Goal: Find contact information: Find contact information

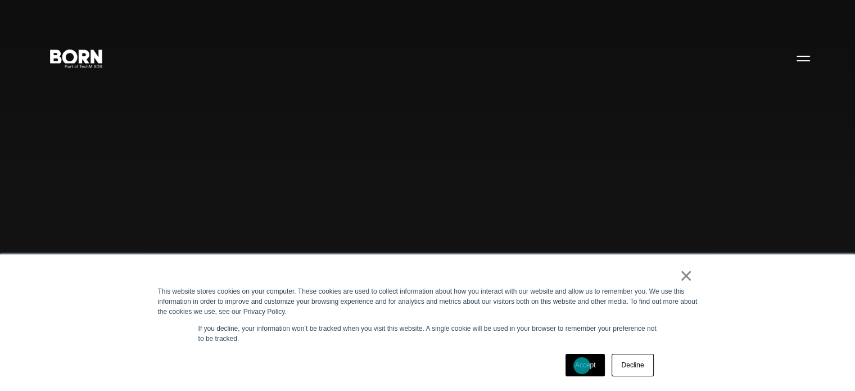
click at [582, 365] on link "Accept" at bounding box center [586, 365] width 40 height 22
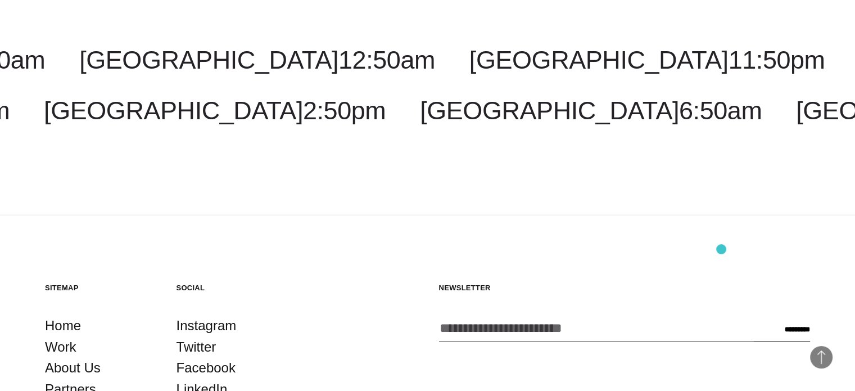
scroll to position [2948, 0]
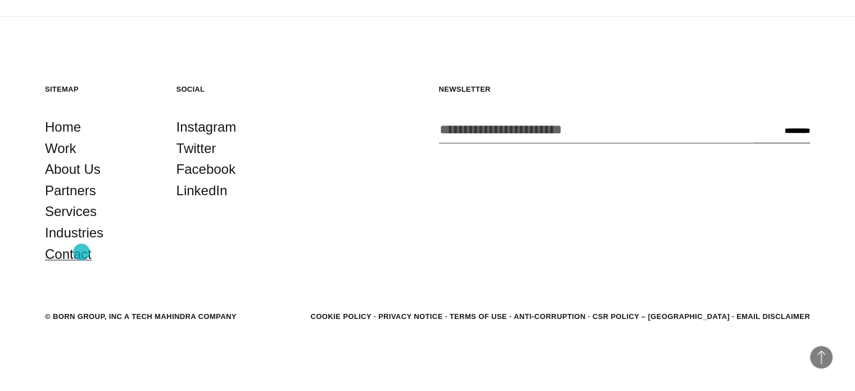
click at [82, 252] on link "Contact" at bounding box center [68, 253] width 47 height 21
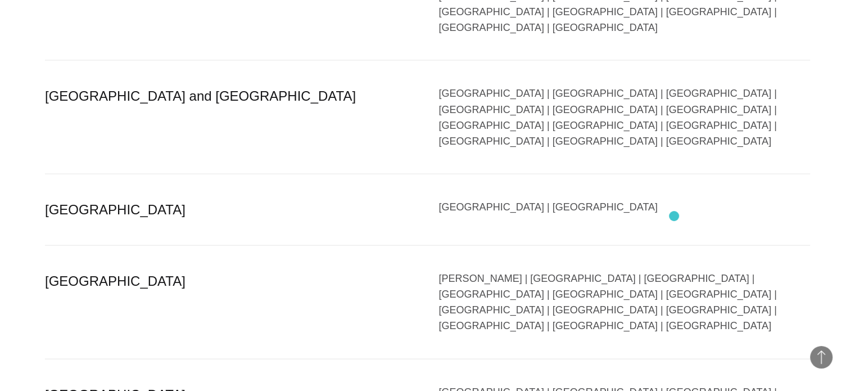
scroll to position [2249, 0]
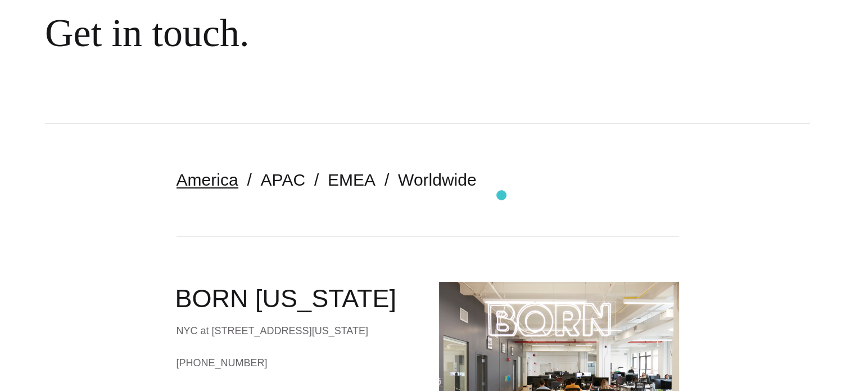
scroll to position [112, 0]
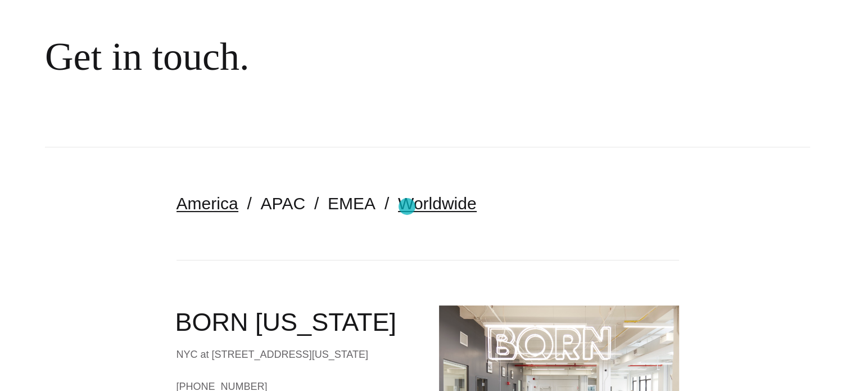
click at [407, 206] on link "Worldwide" at bounding box center [437, 203] width 79 height 19
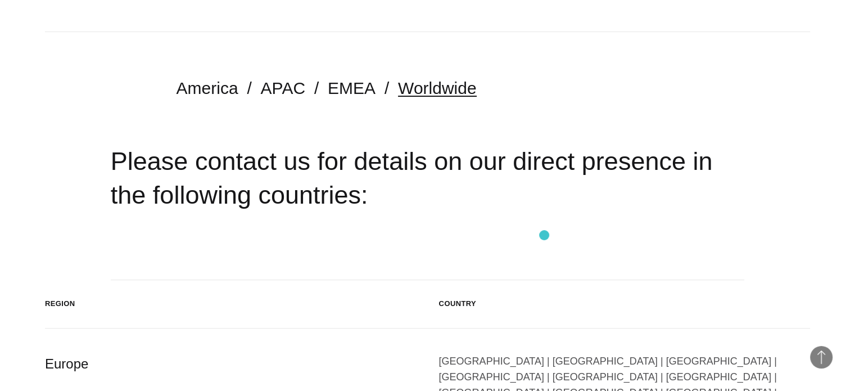
scroll to position [225, 0]
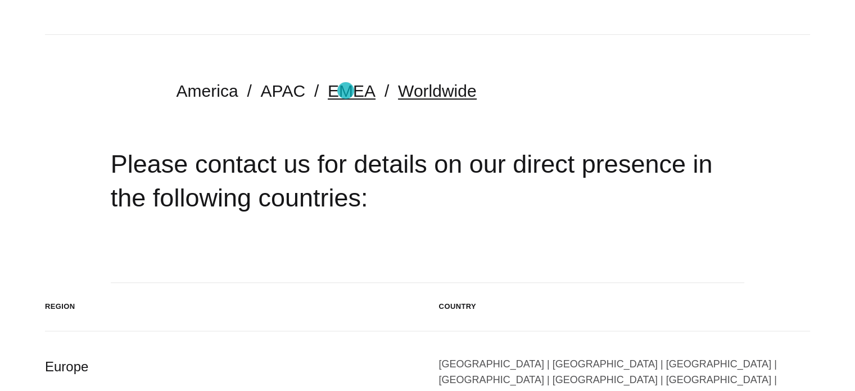
click at [346, 91] on link "EMEA" at bounding box center [352, 91] width 48 height 19
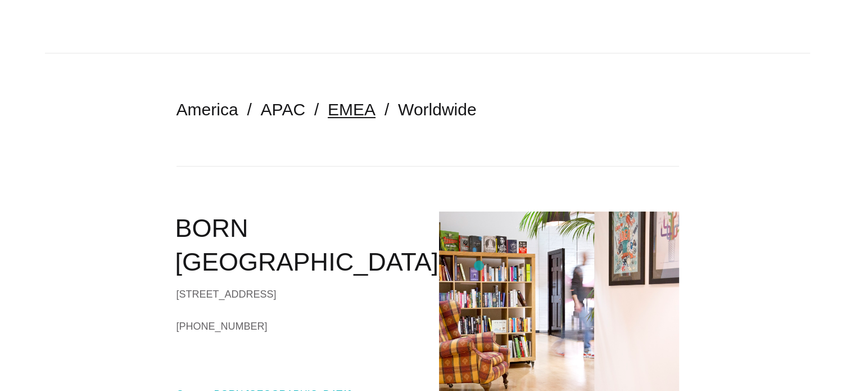
scroll to position [110, 0]
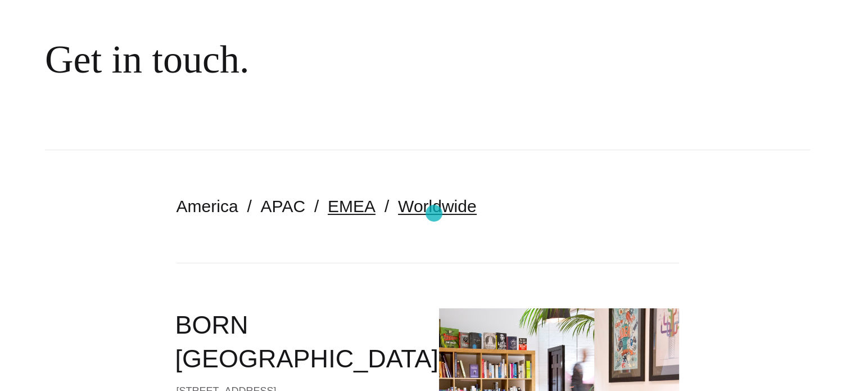
click at [434, 213] on link "Worldwide" at bounding box center [437, 206] width 79 height 19
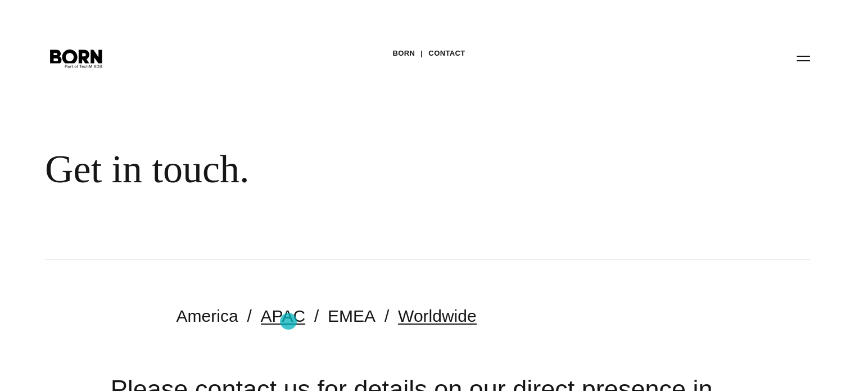
click at [288, 321] on link "APAC" at bounding box center [283, 315] width 44 height 19
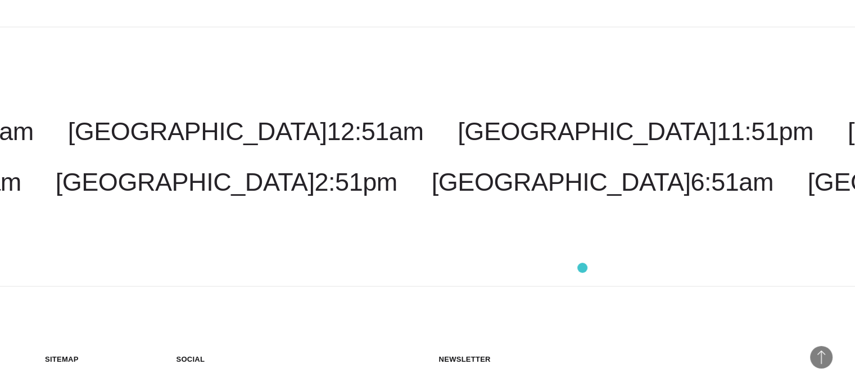
scroll to position [2192, 0]
